Goal: Information Seeking & Learning: Learn about a topic

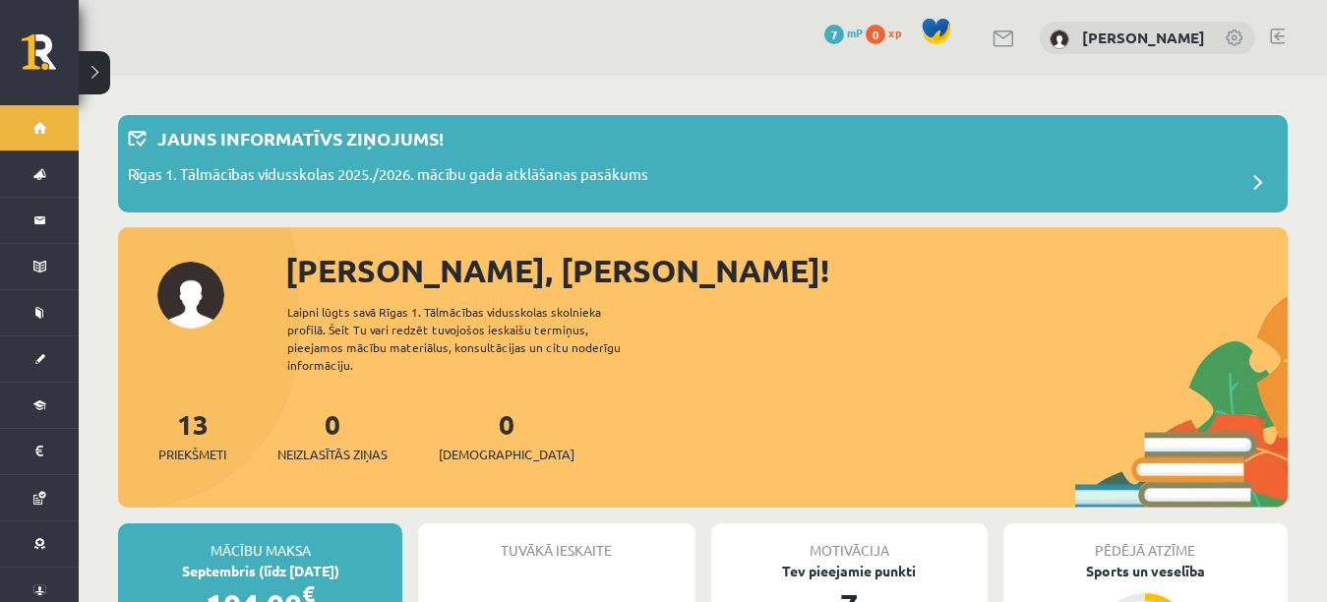
click at [98, 70] on button at bounding box center [94, 72] width 31 height 43
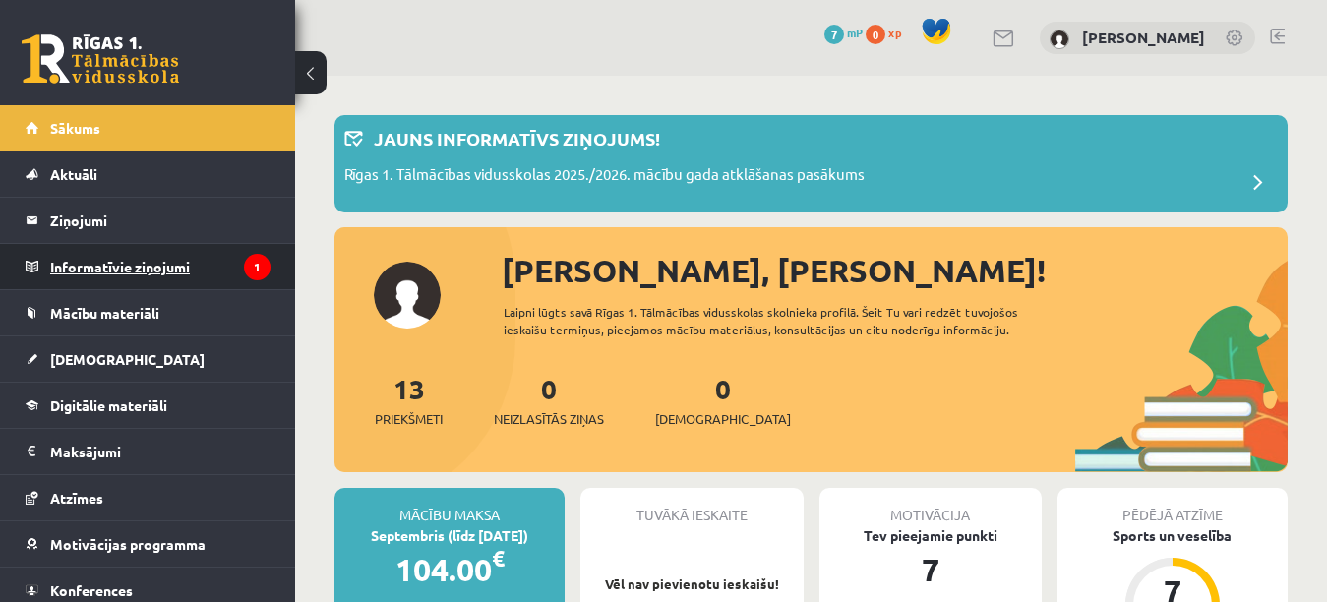
click at [115, 250] on legend "Informatīvie ziņojumi 1" at bounding box center [160, 266] width 220 height 45
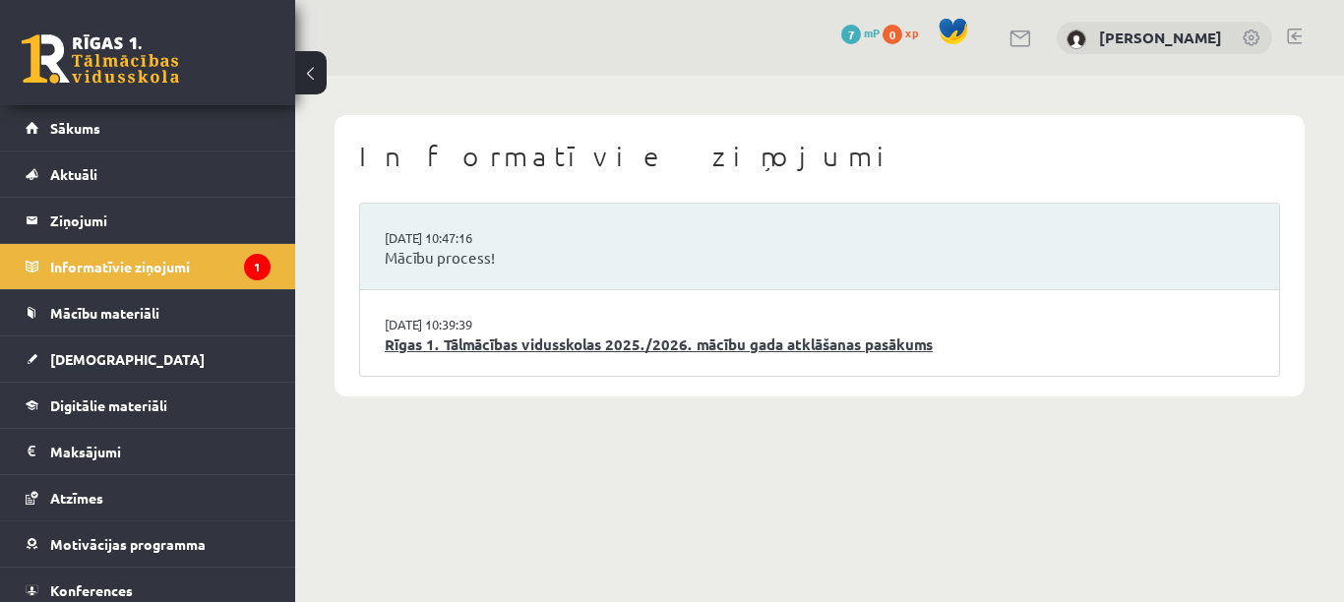
click at [565, 355] on link "Rīgas 1. Tālmācības vidusskolas 2025./2026. mācību gada atklāšanas pasākums" at bounding box center [819, 344] width 869 height 23
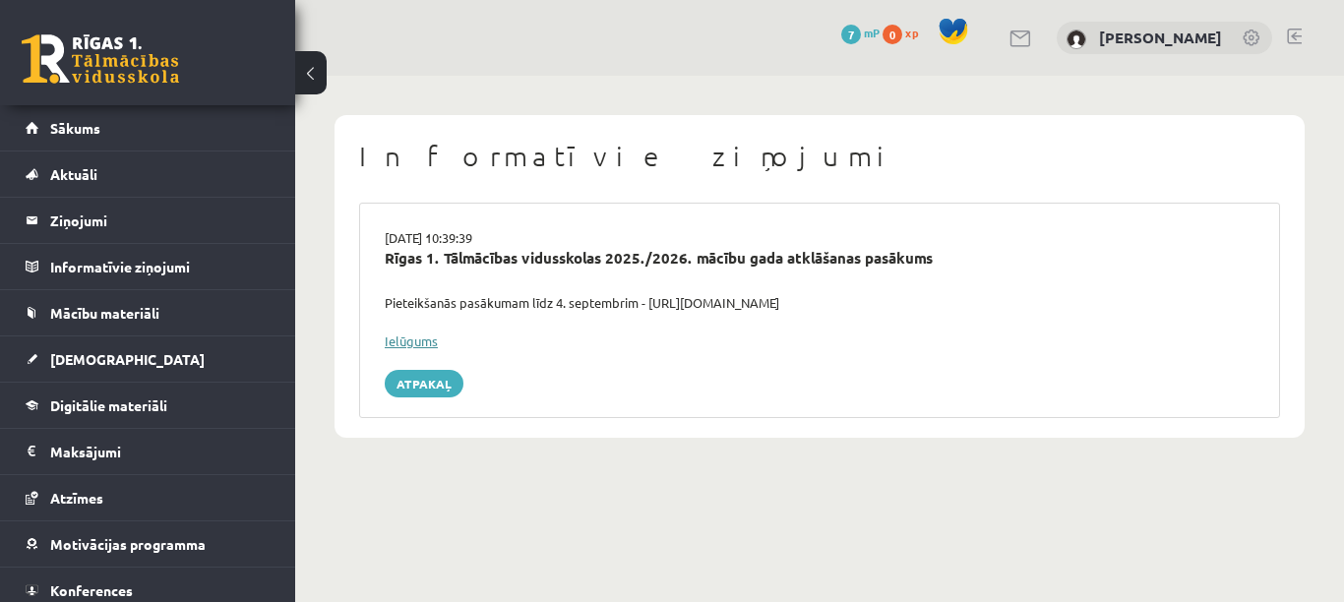
click at [428, 337] on link "Ielūgums" at bounding box center [411, 340] width 53 height 17
click at [431, 386] on link "Atpakaļ" at bounding box center [424, 384] width 79 height 28
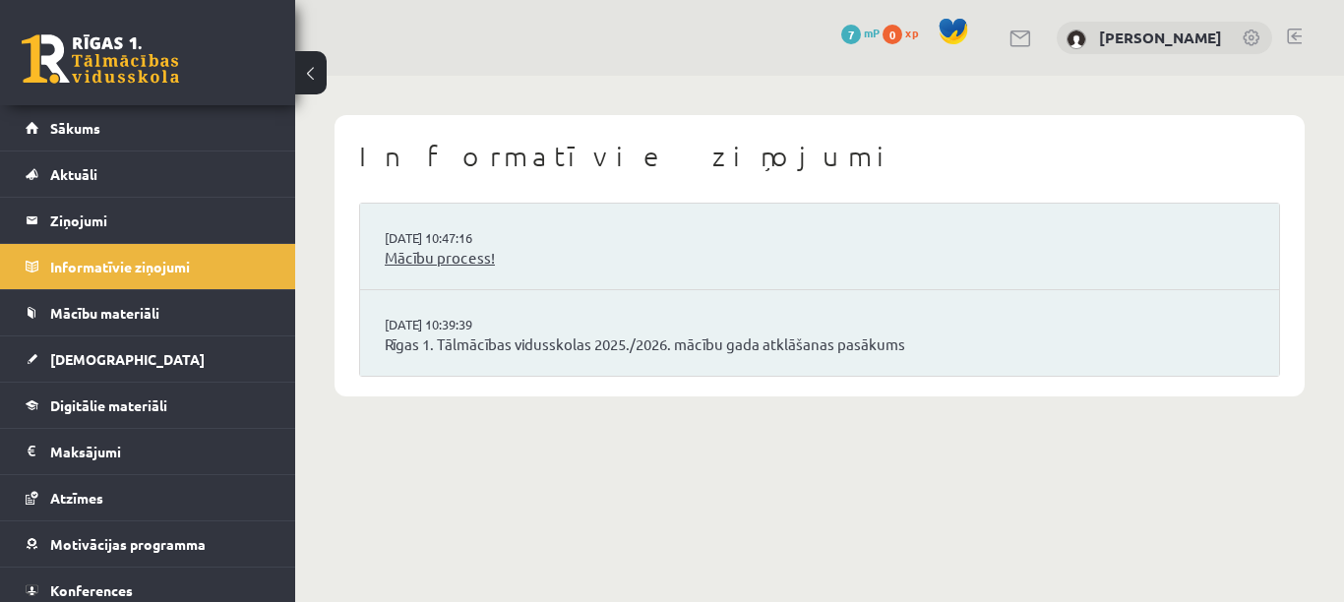
click at [508, 258] on link "Mācību process!" at bounding box center [819, 258] width 869 height 23
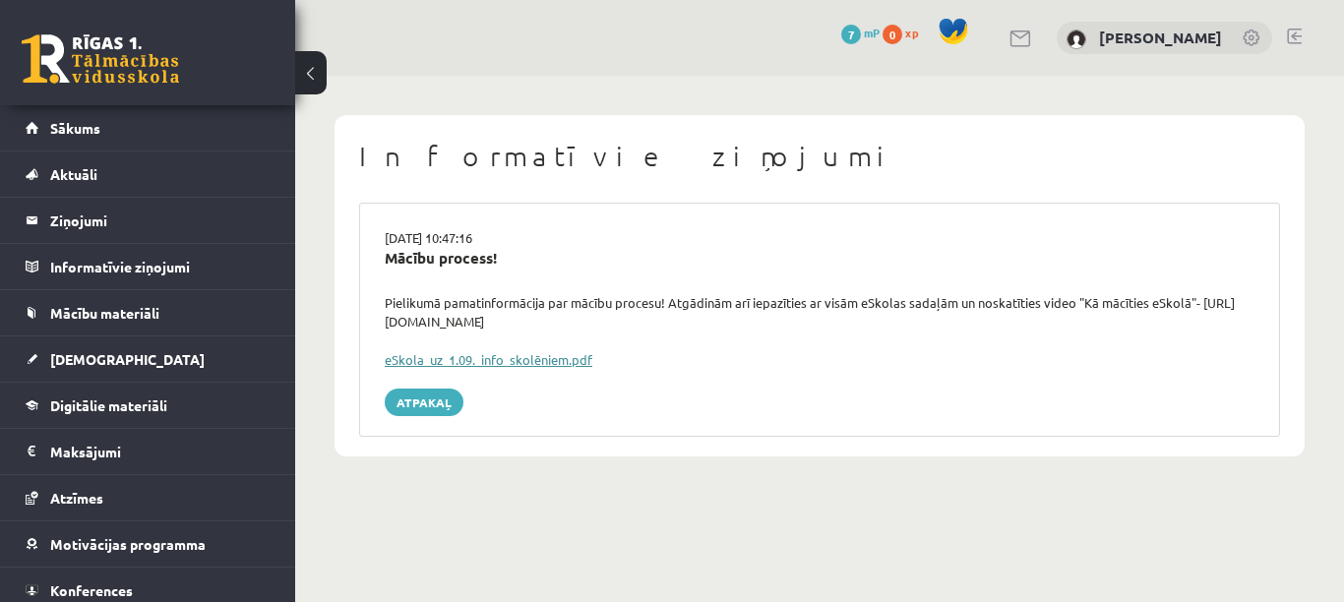
click at [480, 364] on link "eSkola_uz_1.09._info_skolēniem.pdf" at bounding box center [489, 359] width 208 height 17
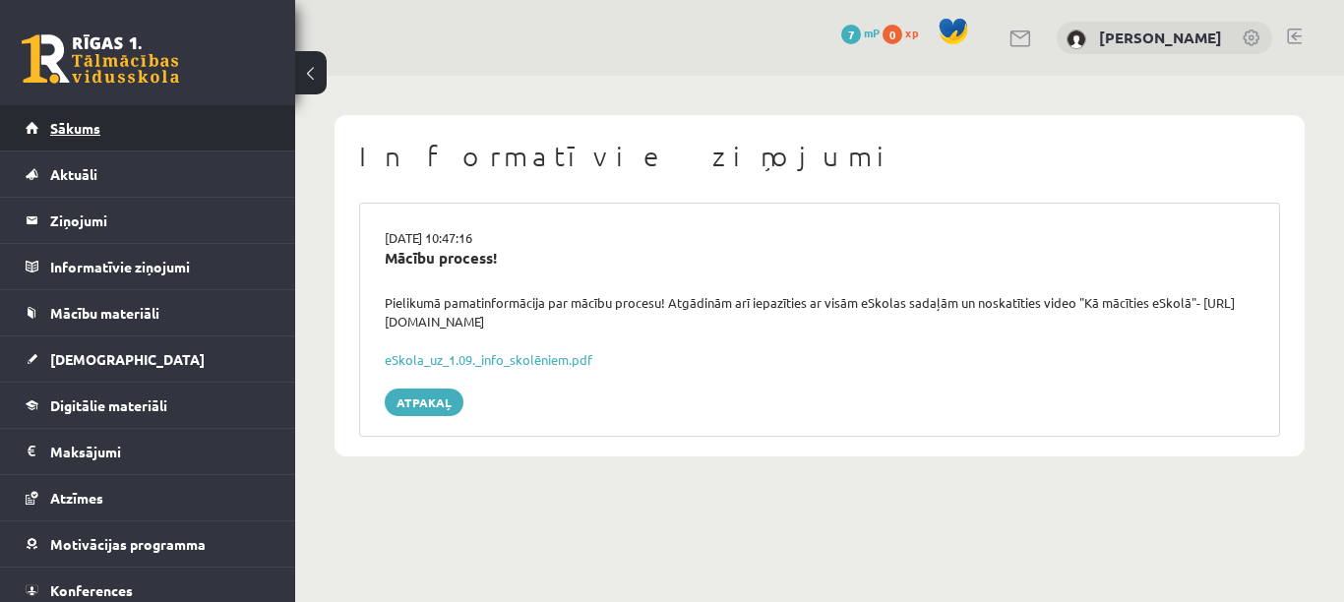
click at [180, 138] on link "Sākums" at bounding box center [148, 127] width 245 height 45
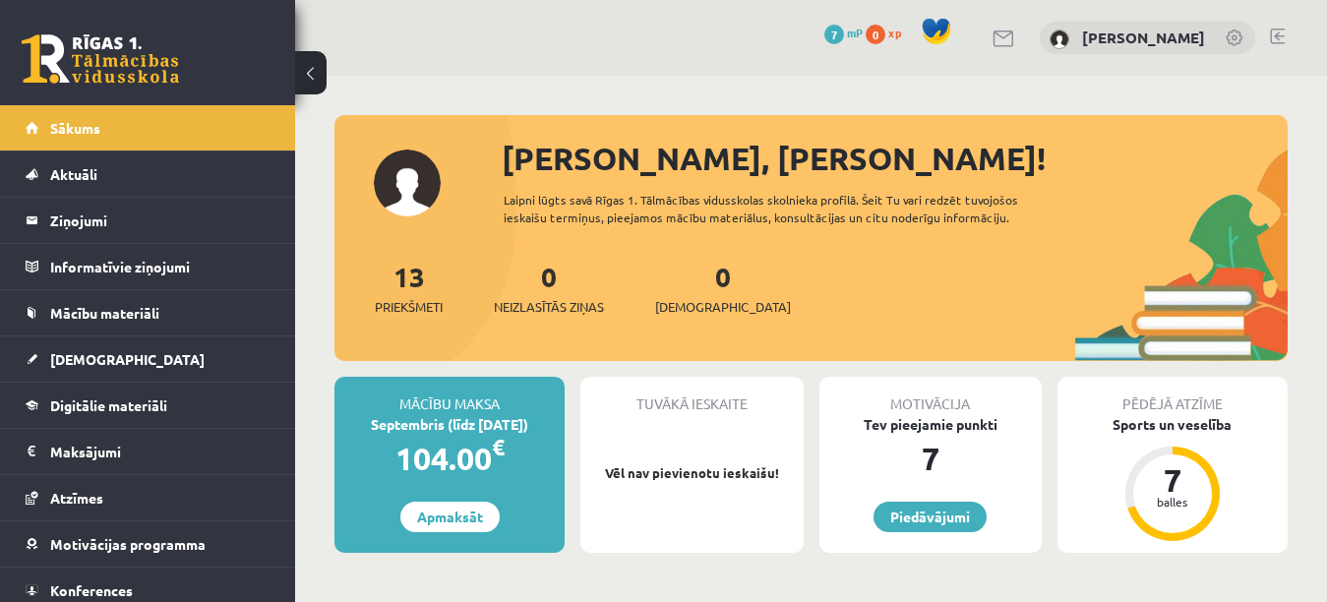
click at [710, 410] on div "Tuvākā ieskaite" at bounding box center [691, 395] width 222 height 37
click at [707, 461] on div "Tuvākā ieskaite Vēl nav pievienotu ieskaišu!" at bounding box center [691, 465] width 222 height 176
click at [221, 354] on link "[DEMOGRAPHIC_DATA]" at bounding box center [148, 358] width 245 height 45
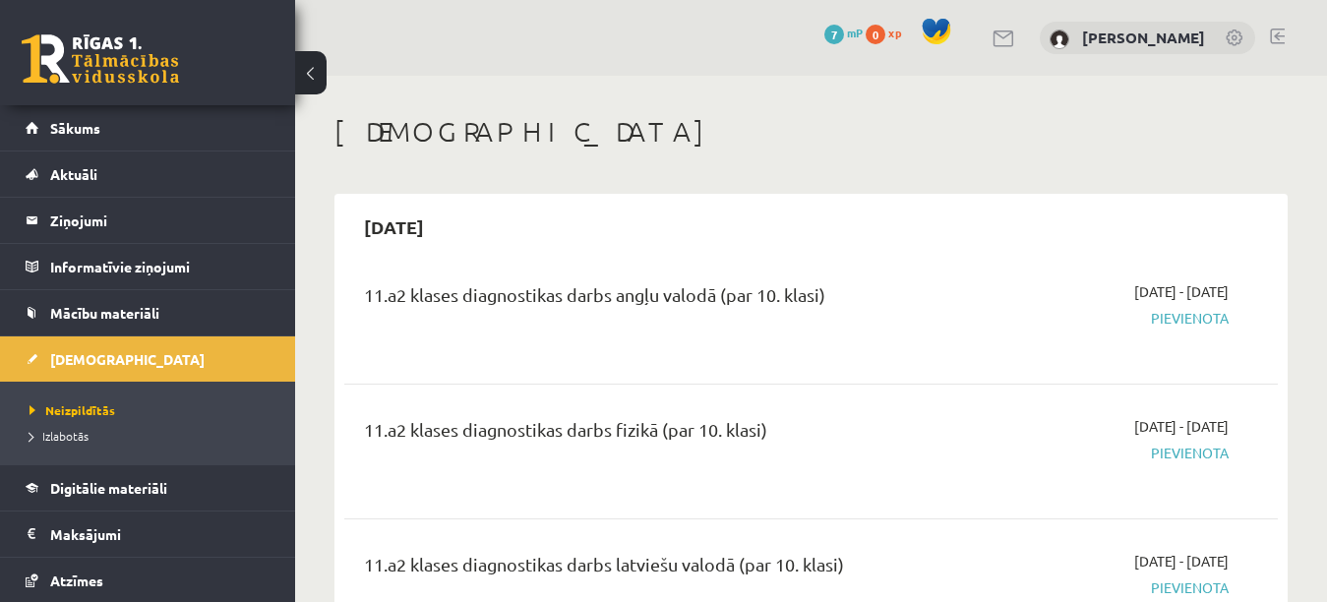
click at [1184, 325] on span "Pievienota" at bounding box center [1094, 318] width 269 height 21
click at [1188, 344] on div "[DATE] - [DATE] [GEOGRAPHIC_DATA]" at bounding box center [1094, 316] width 298 height 71
drag, startPoint x: 1188, startPoint y: 344, endPoint x: 908, endPoint y: 273, distance: 289.1
click at [908, 273] on div "11.a2 klases diagnostikas darbs angļu valodā (par 10. klasi) [DATE] - [DATE] [G…" at bounding box center [810, 317] width 933 height 110
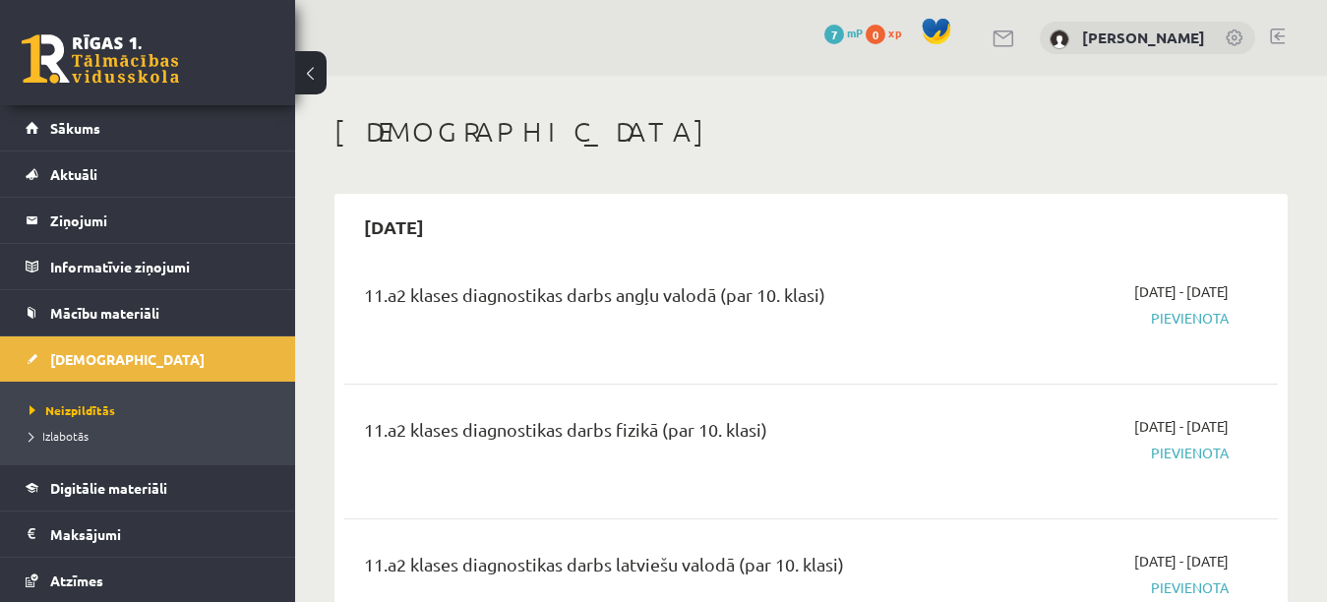
click at [662, 368] on div "11.a2 klases diagnostikas darbs angļu valodā (par 10. klasi) [DATE] - [DATE] [G…" at bounding box center [810, 317] width 933 height 110
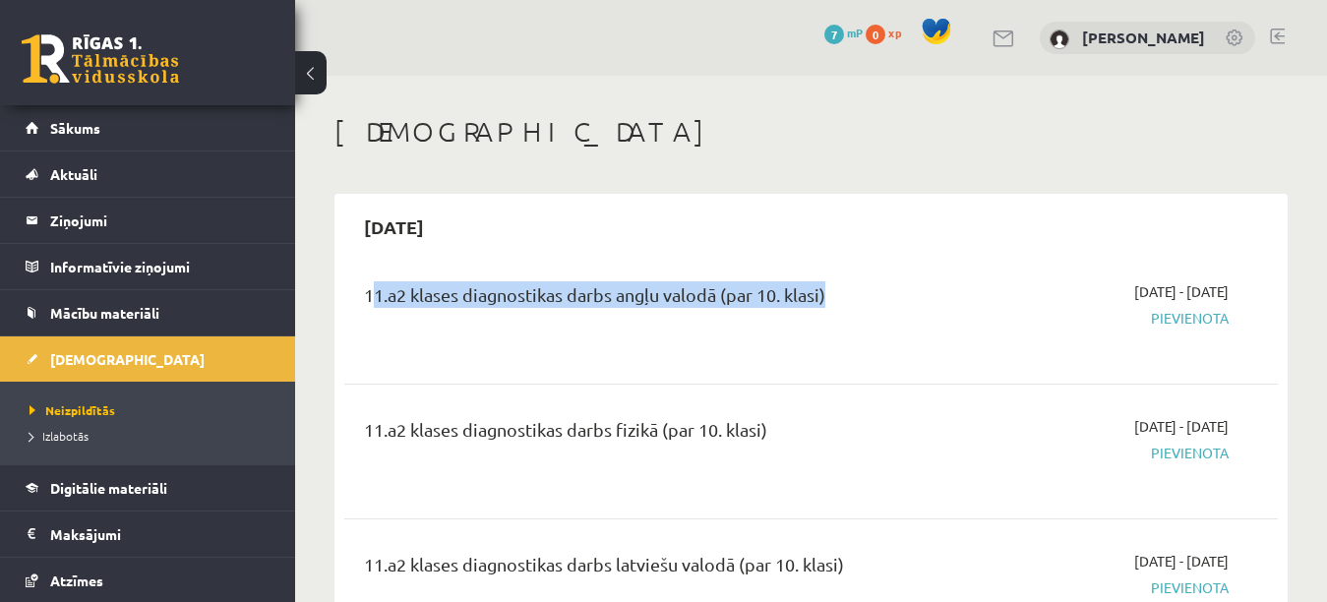
click at [662, 368] on div "11.a2 klases diagnostikas darbs angļu valodā (par 10. klasi) [DATE] - [DATE] [G…" at bounding box center [810, 317] width 933 height 110
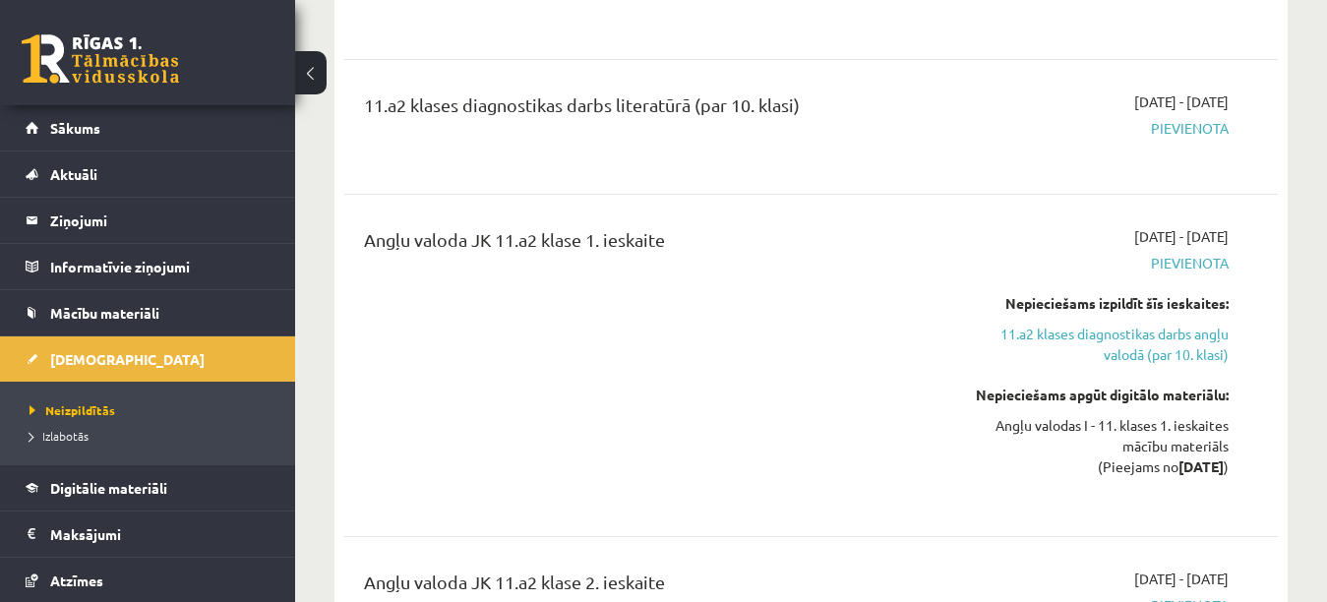
scroll to position [641, 0]
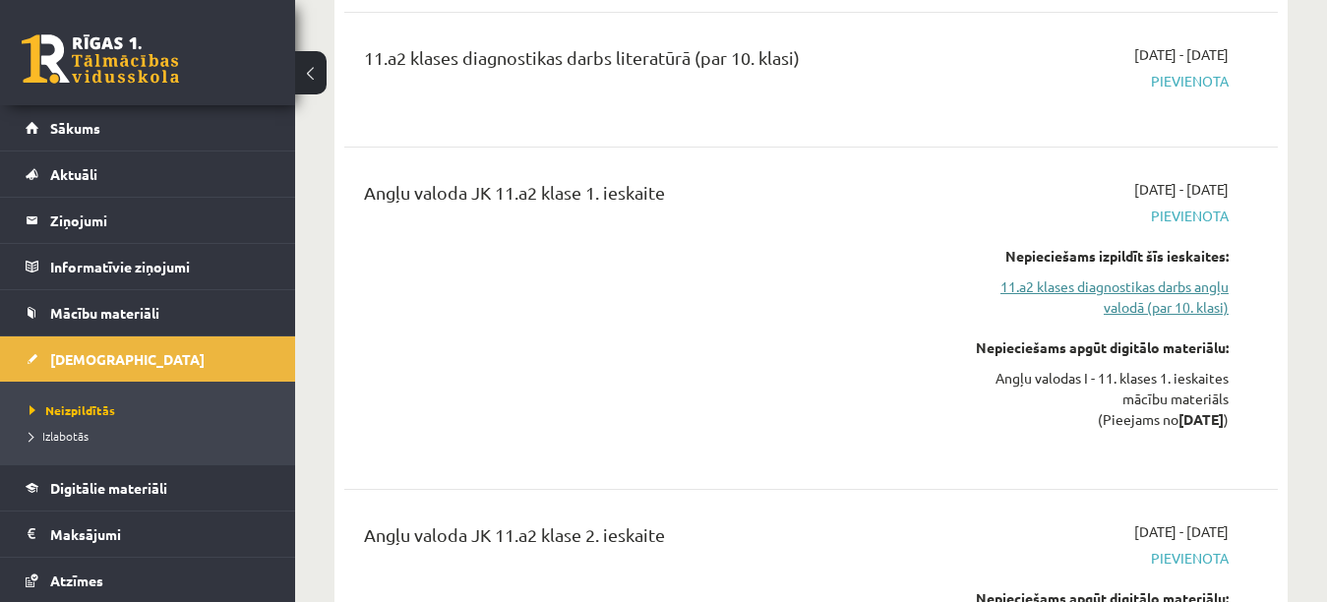
click at [1155, 308] on link "11.a2 klases diagnostikas darbs angļu valodā (par 10. klasi)" at bounding box center [1094, 296] width 269 height 41
